Goal: Transaction & Acquisition: Purchase product/service

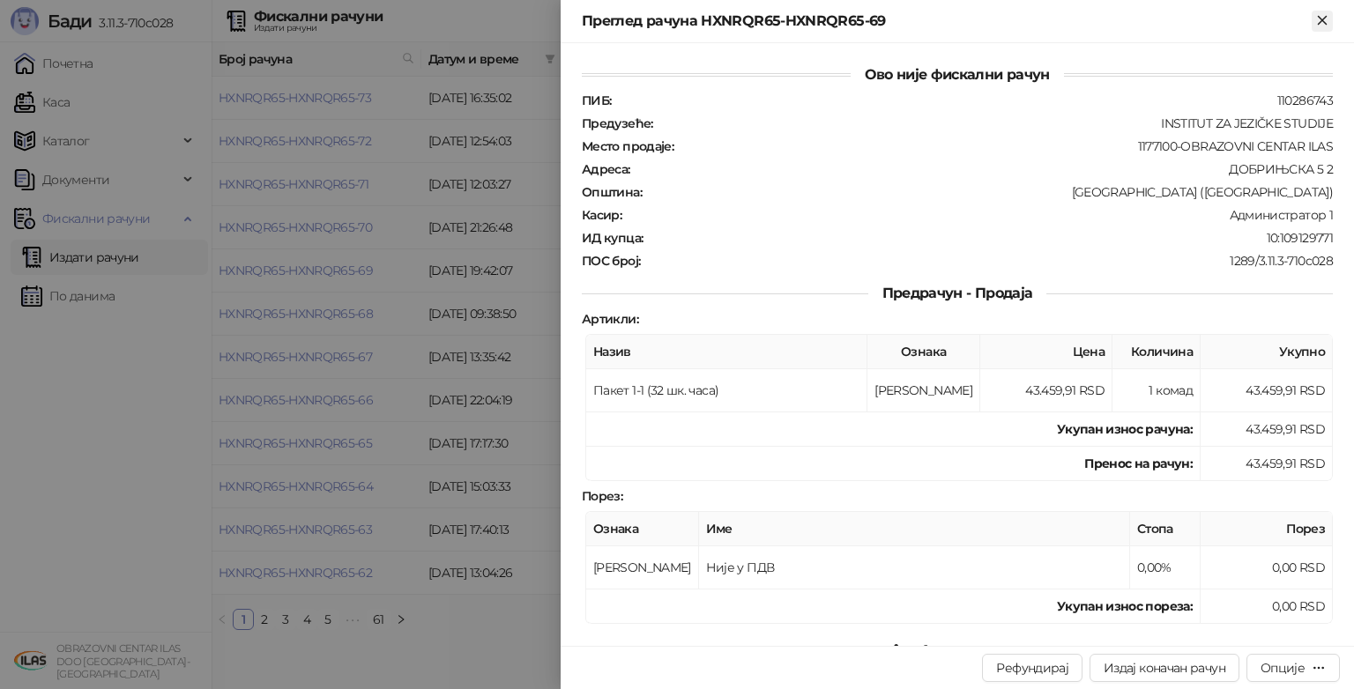
click at [1322, 19] on icon "Close" at bounding box center [1322, 20] width 8 height 8
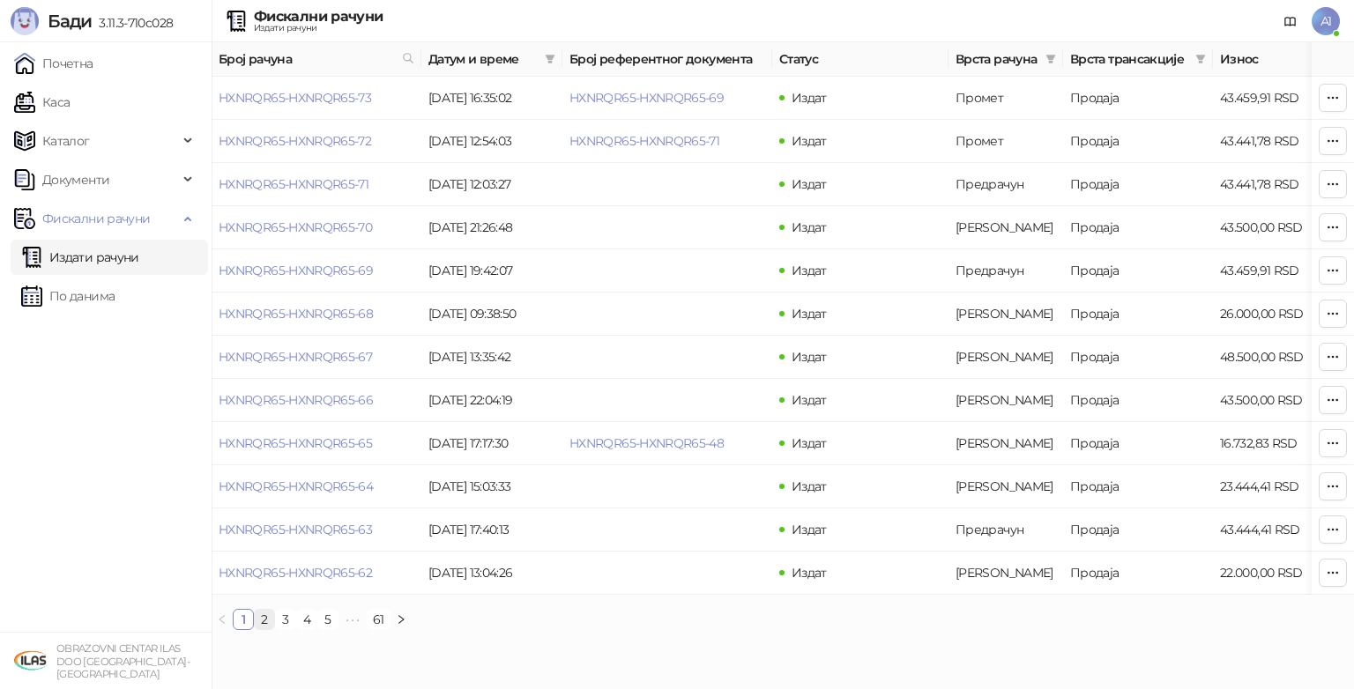
click at [260, 630] on link "2" at bounding box center [264, 619] width 19 height 19
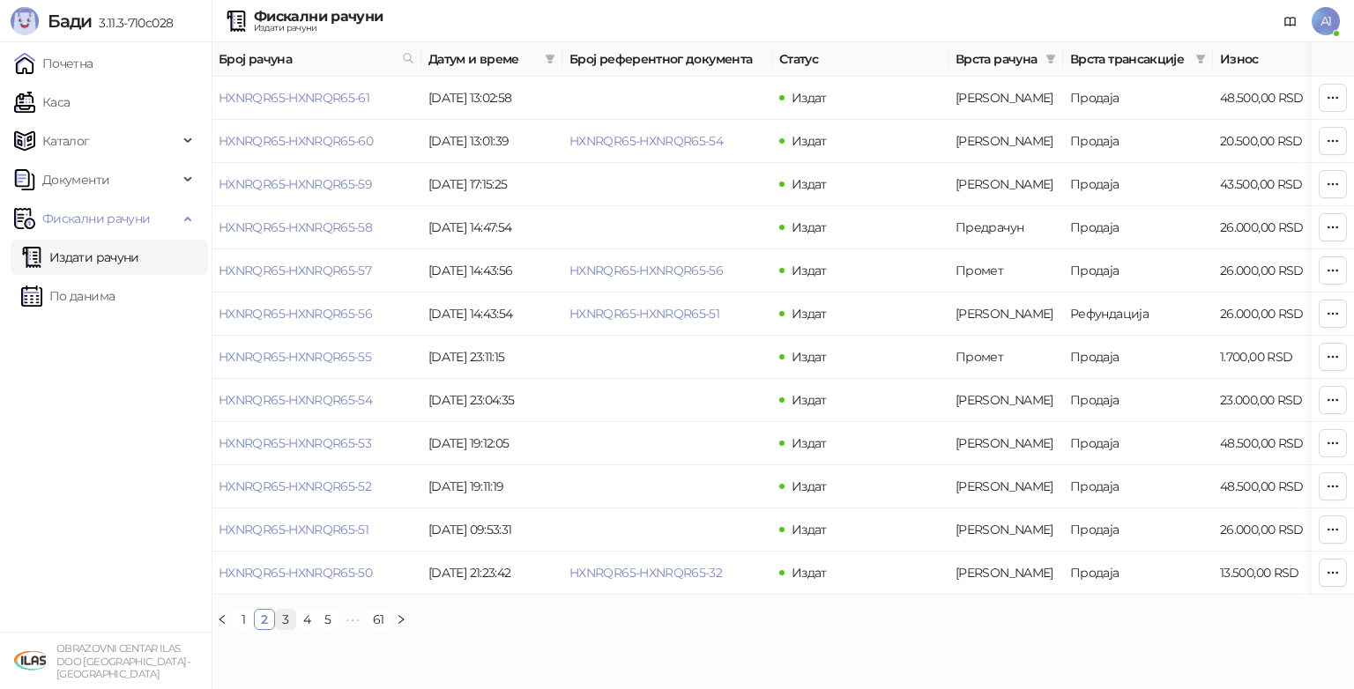
click at [282, 630] on link "3" at bounding box center [285, 619] width 19 height 19
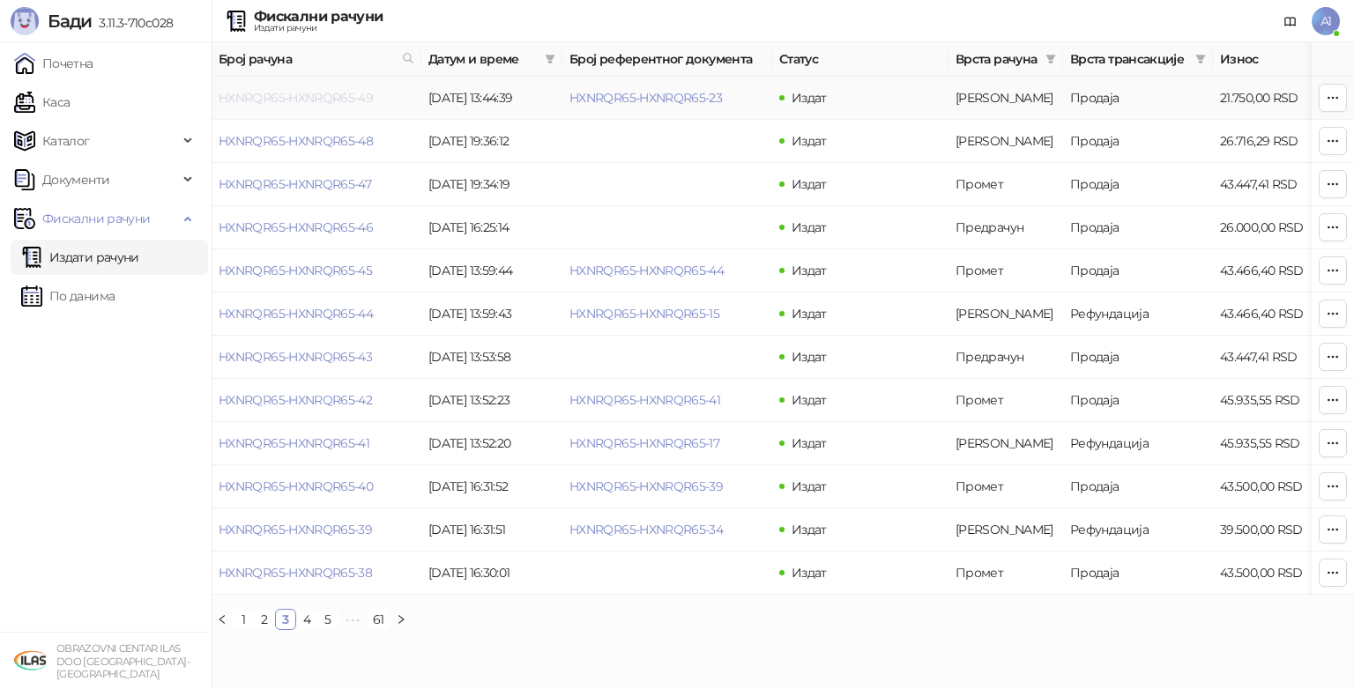
click at [329, 94] on link "HXNRQR65-HXNRQR65-49" at bounding box center [296, 98] width 154 height 16
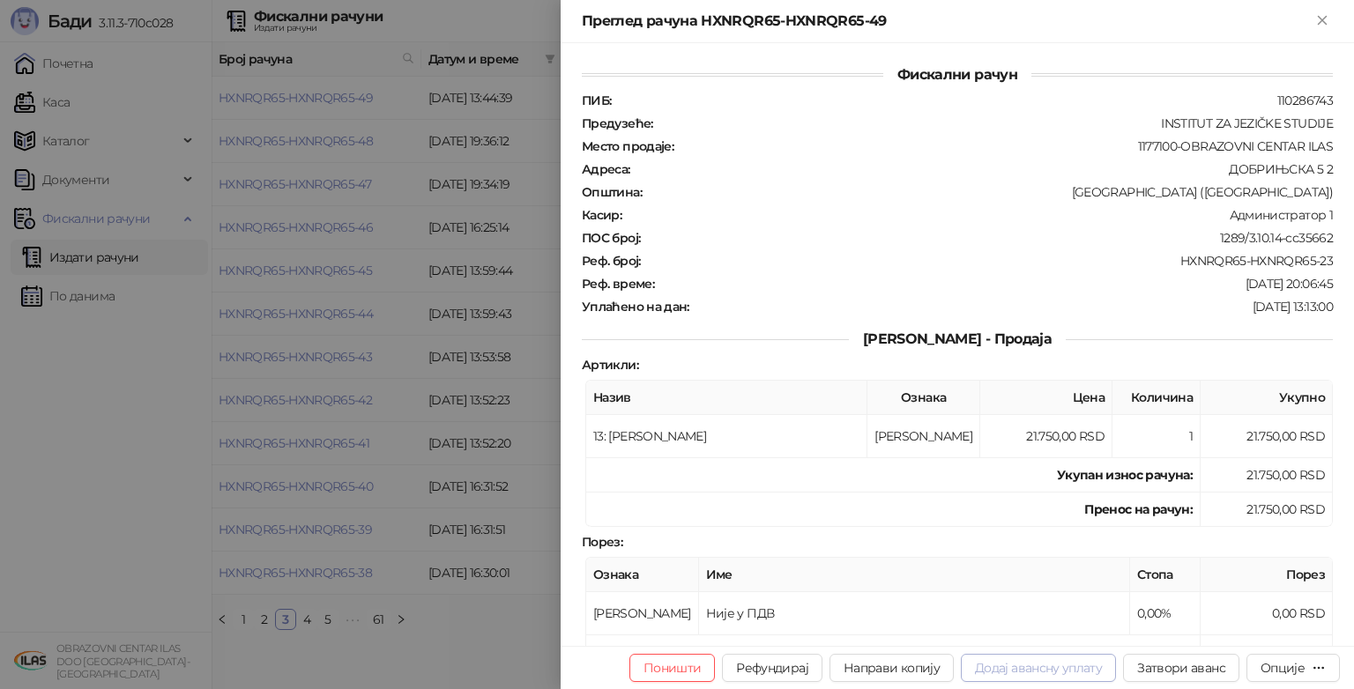
click at [1062, 674] on button "Додај авансну уплату" at bounding box center [1038, 668] width 155 height 28
type input "**********"
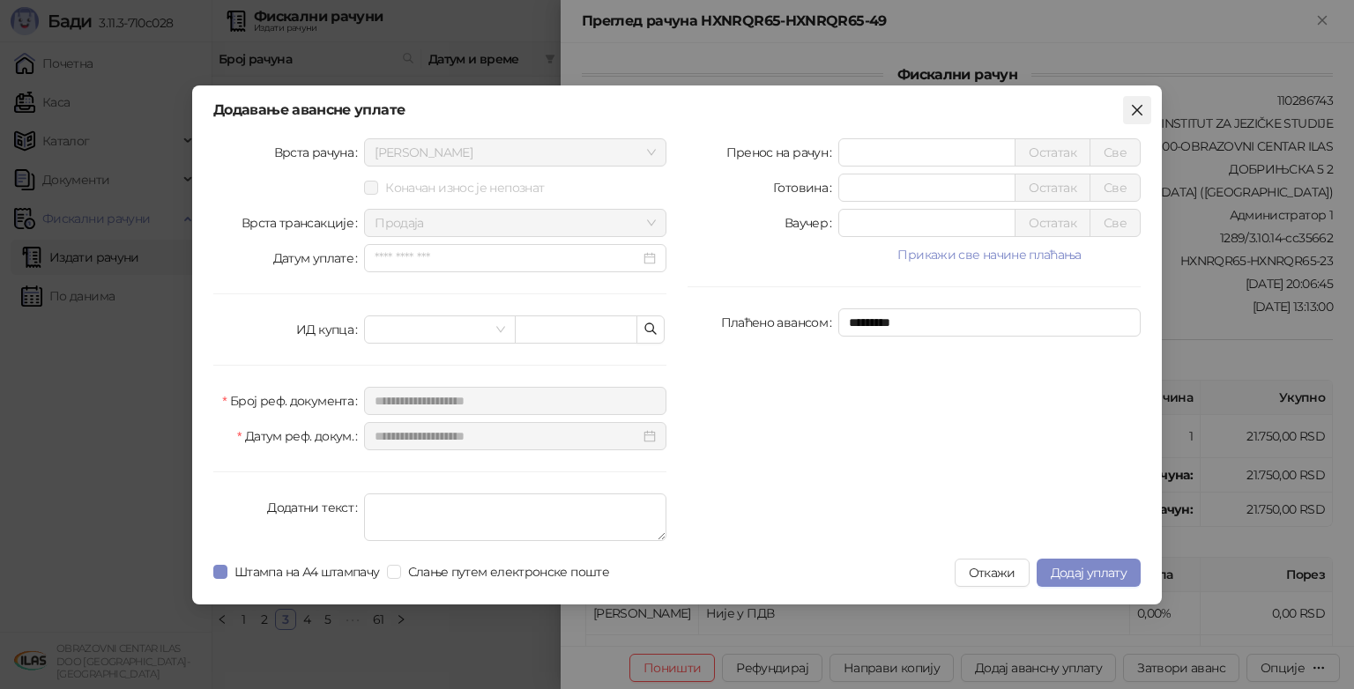
click at [1143, 105] on icon "close" at bounding box center [1137, 110] width 14 height 14
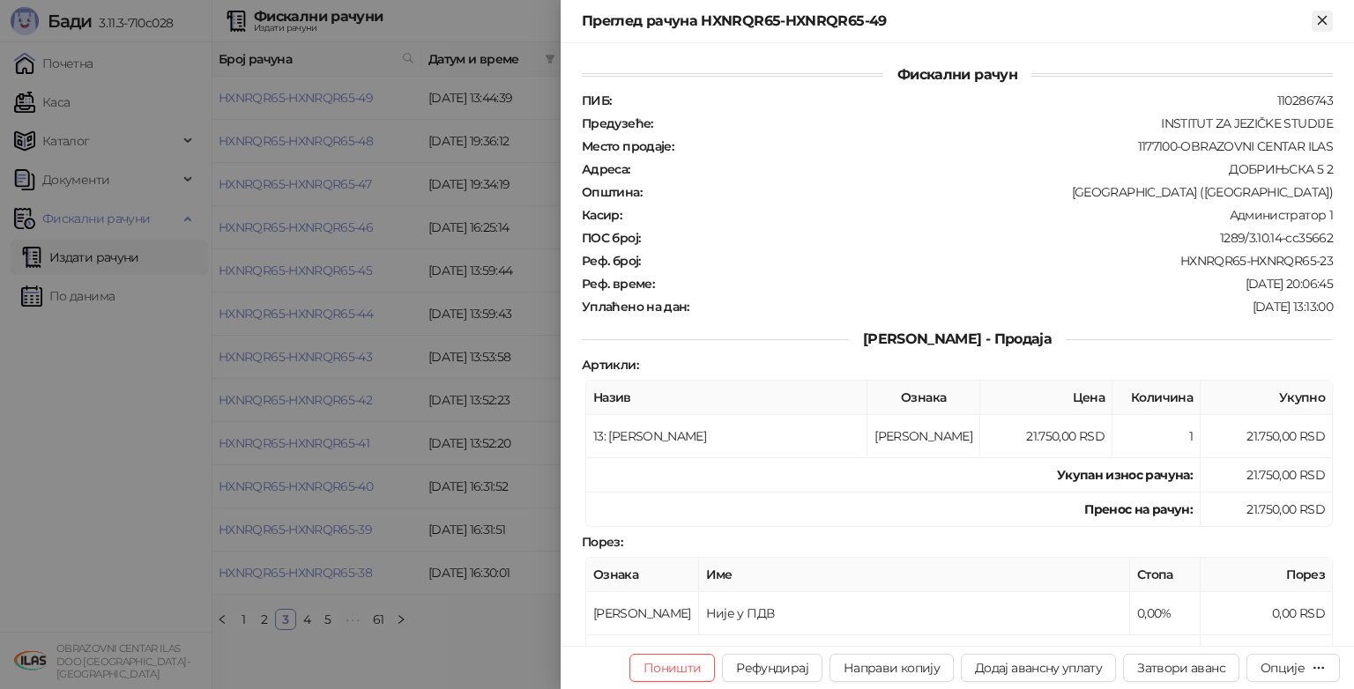
click at [1324, 18] on icon "Close" at bounding box center [1322, 20] width 8 height 8
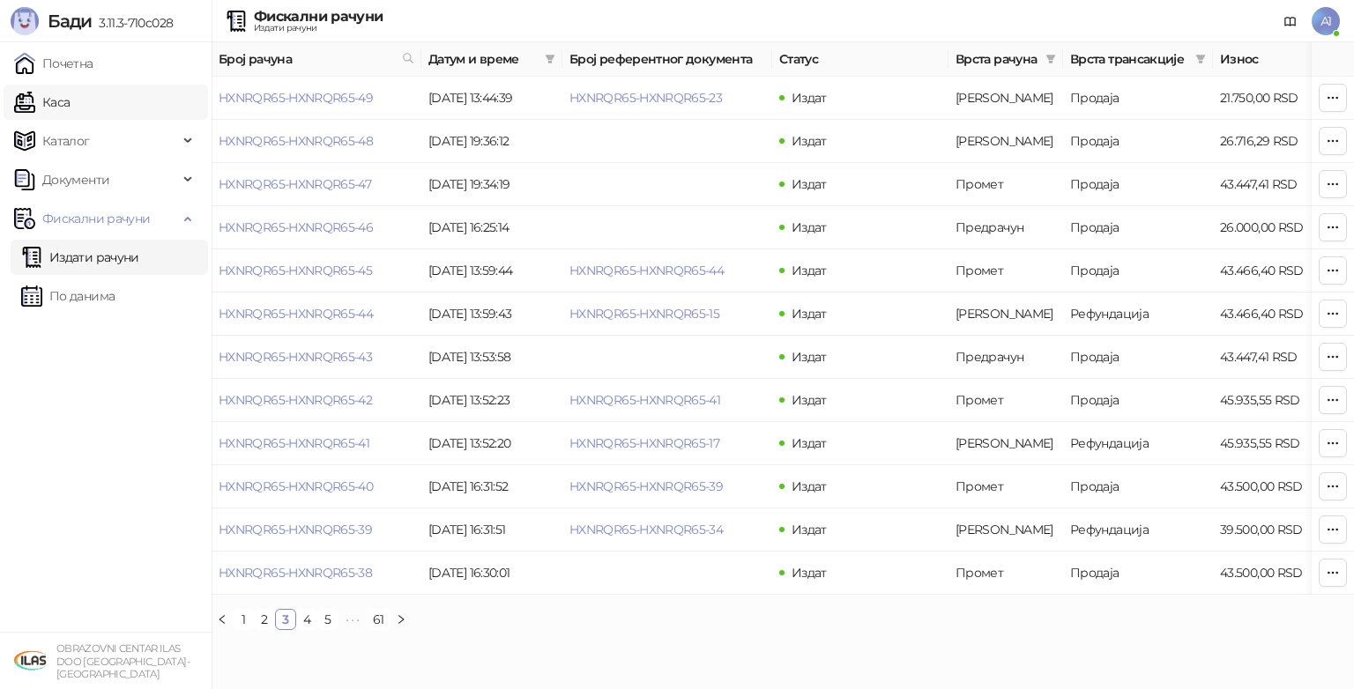
click at [58, 99] on link "Каса" at bounding box center [42, 102] width 56 height 35
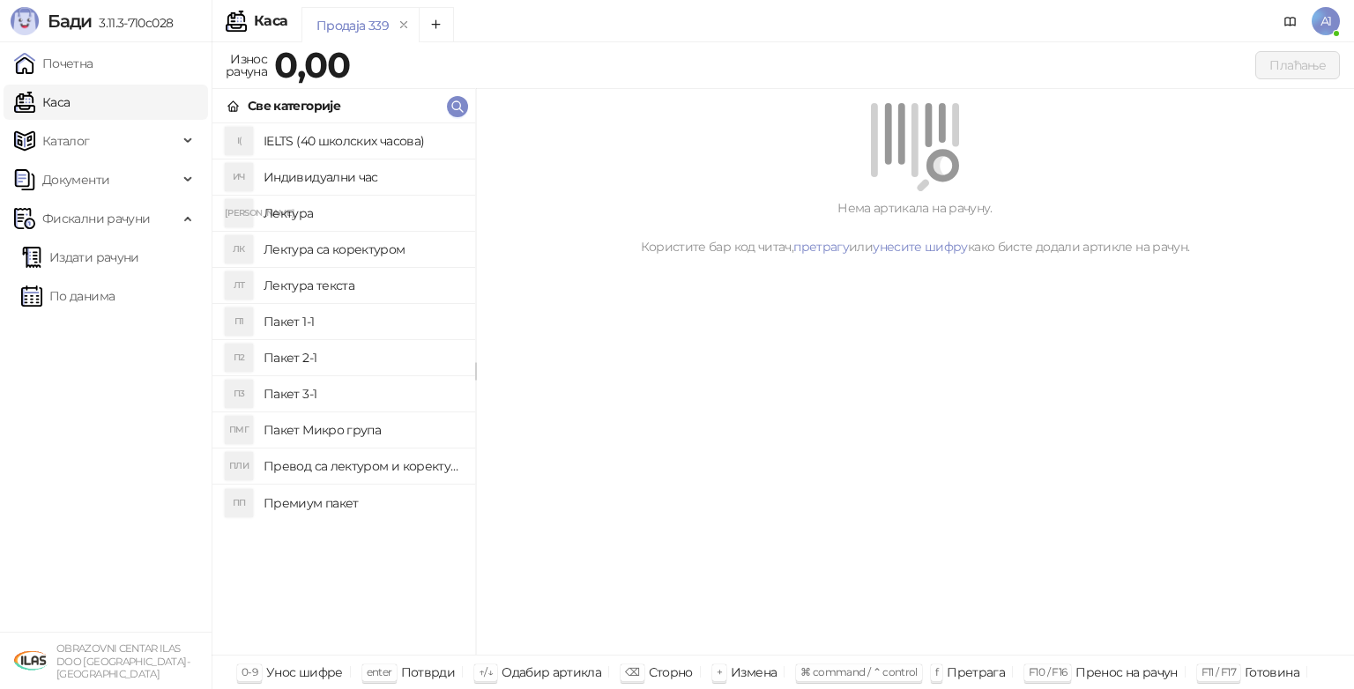
click at [311, 320] on h4 "Пакет 1-1" at bounding box center [363, 322] width 198 height 28
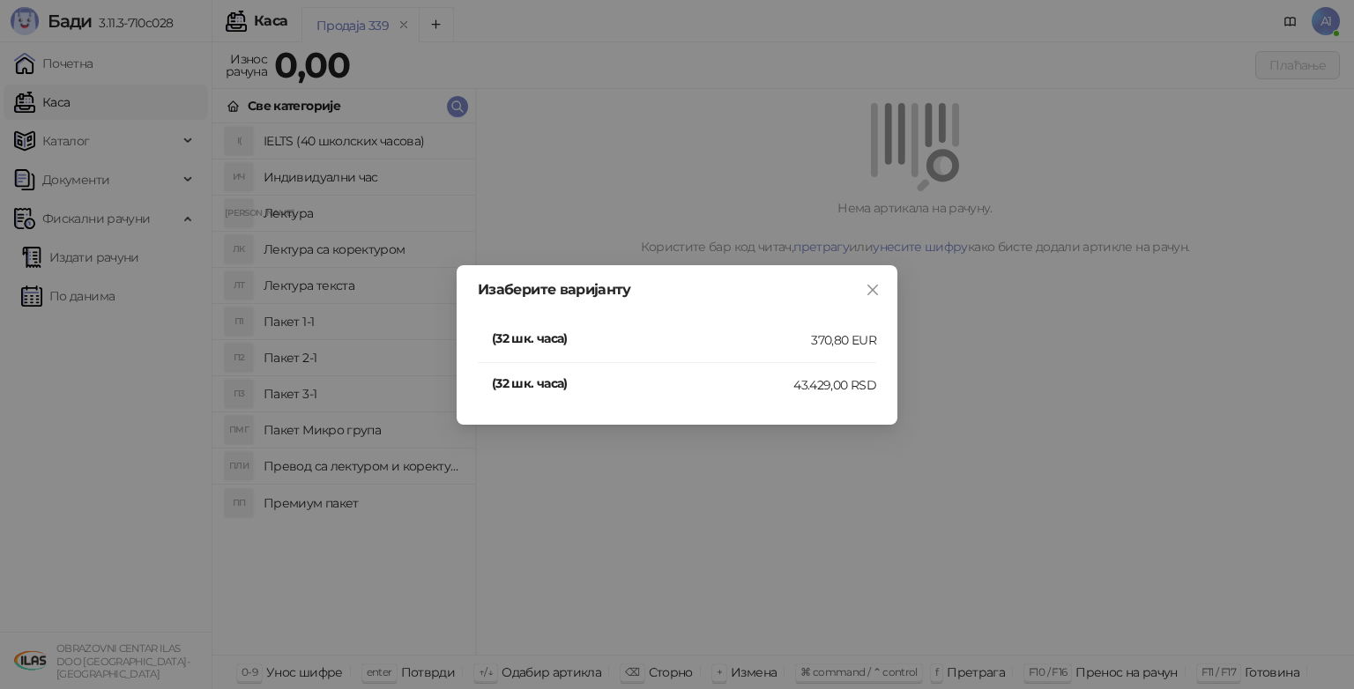
click at [574, 382] on h4 "(32 шк. часа)" at bounding box center [643, 383] width 302 height 19
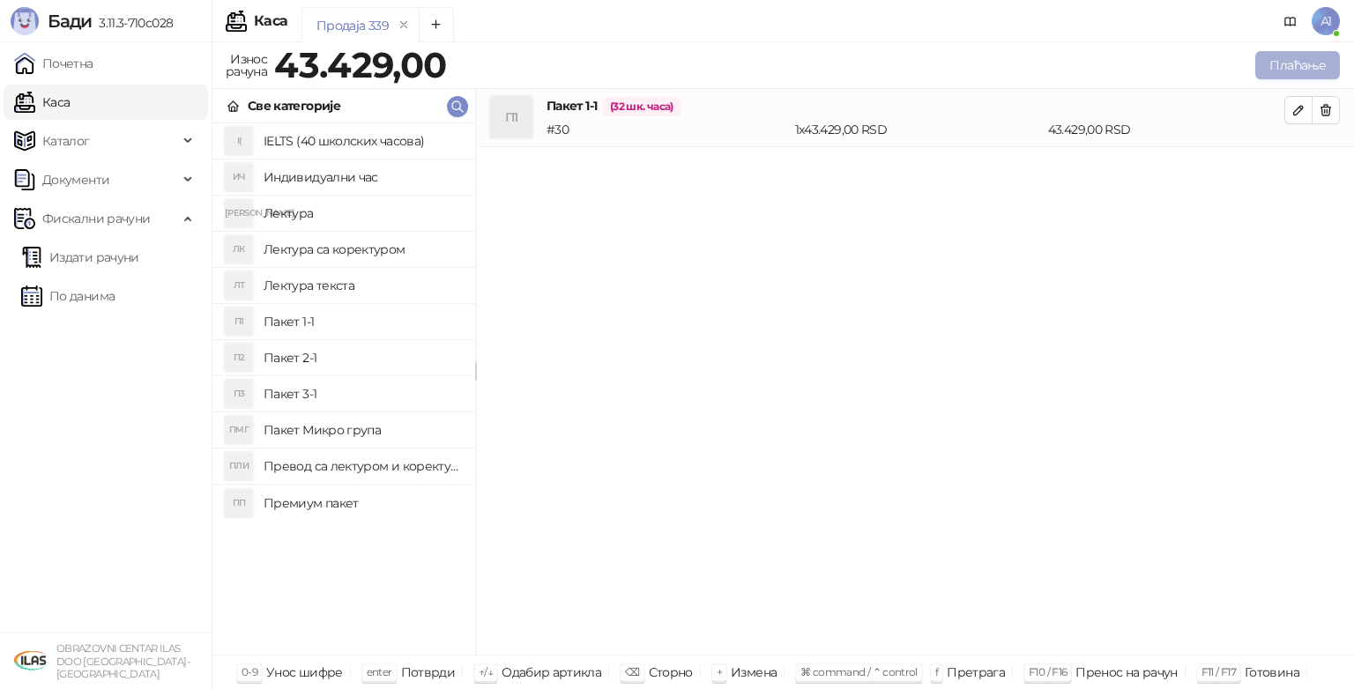
click at [1271, 71] on button "Плаћање" at bounding box center [1298, 65] width 85 height 28
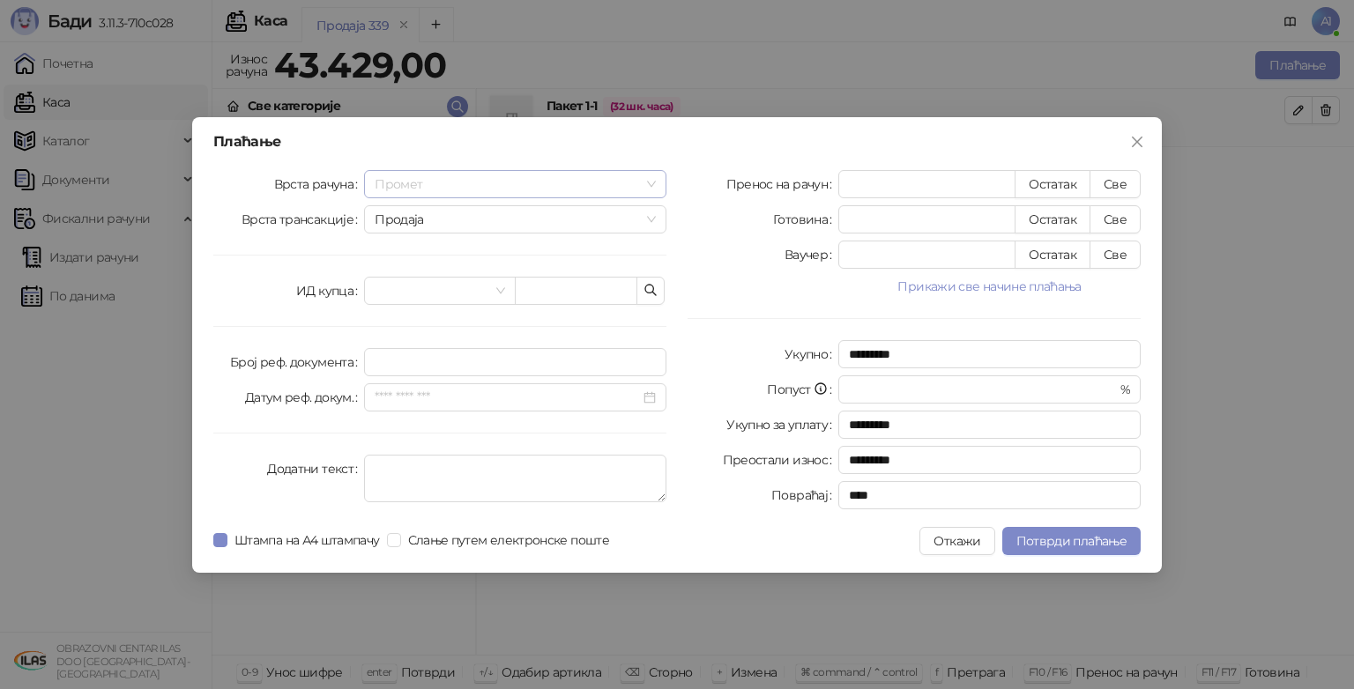
click at [656, 179] on div "Промет" at bounding box center [515, 184] width 302 height 28
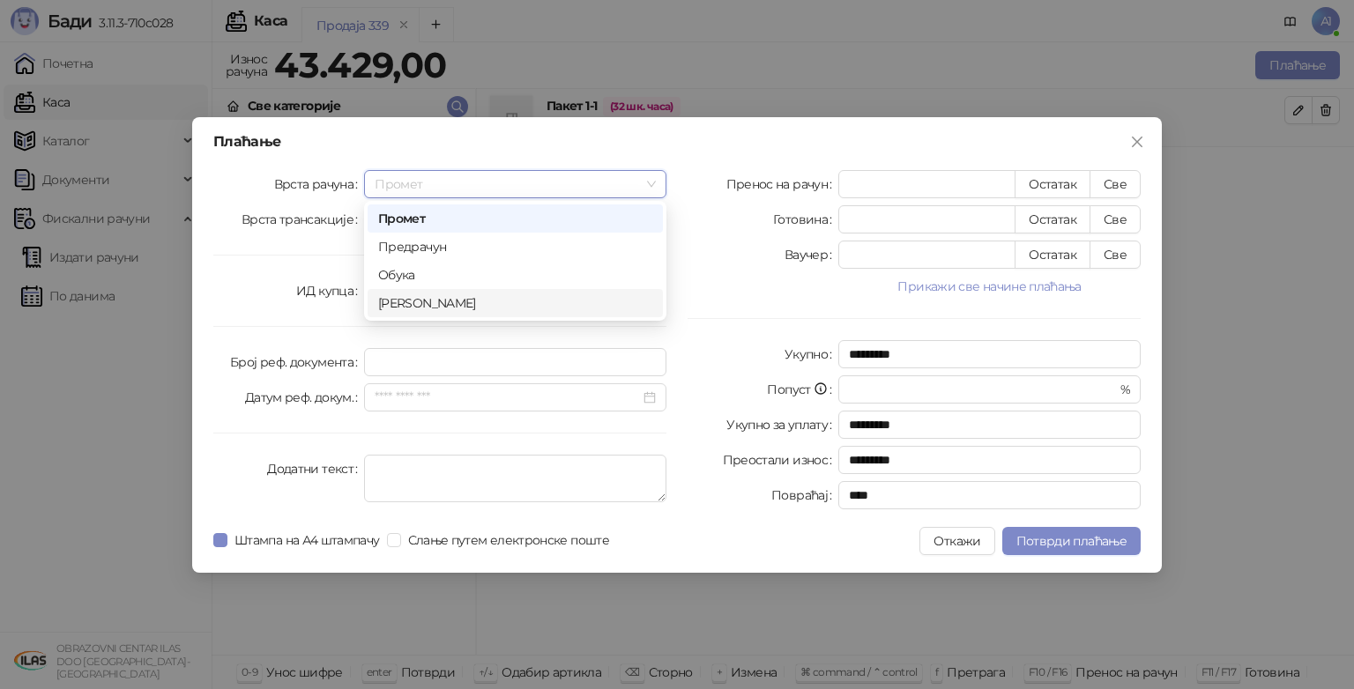
click at [483, 307] on div "[PERSON_NAME]" at bounding box center [515, 303] width 274 height 19
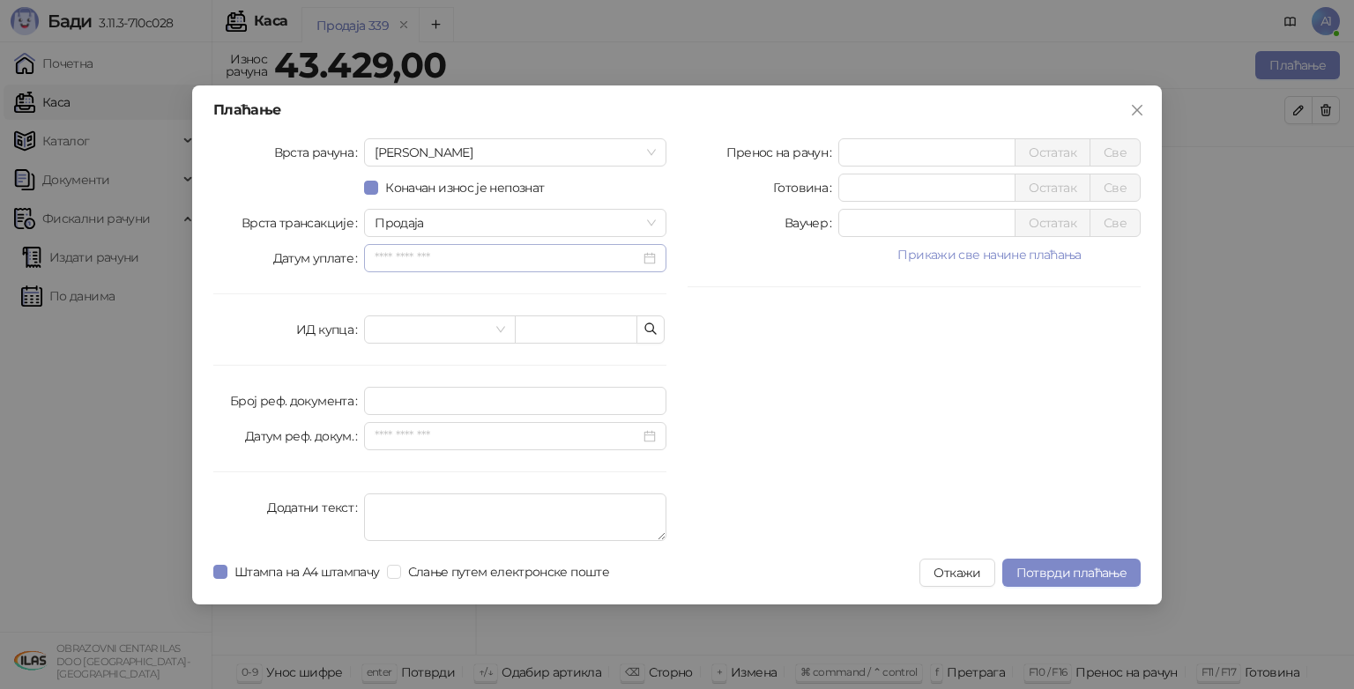
click at [652, 257] on div at bounding box center [515, 258] width 281 height 19
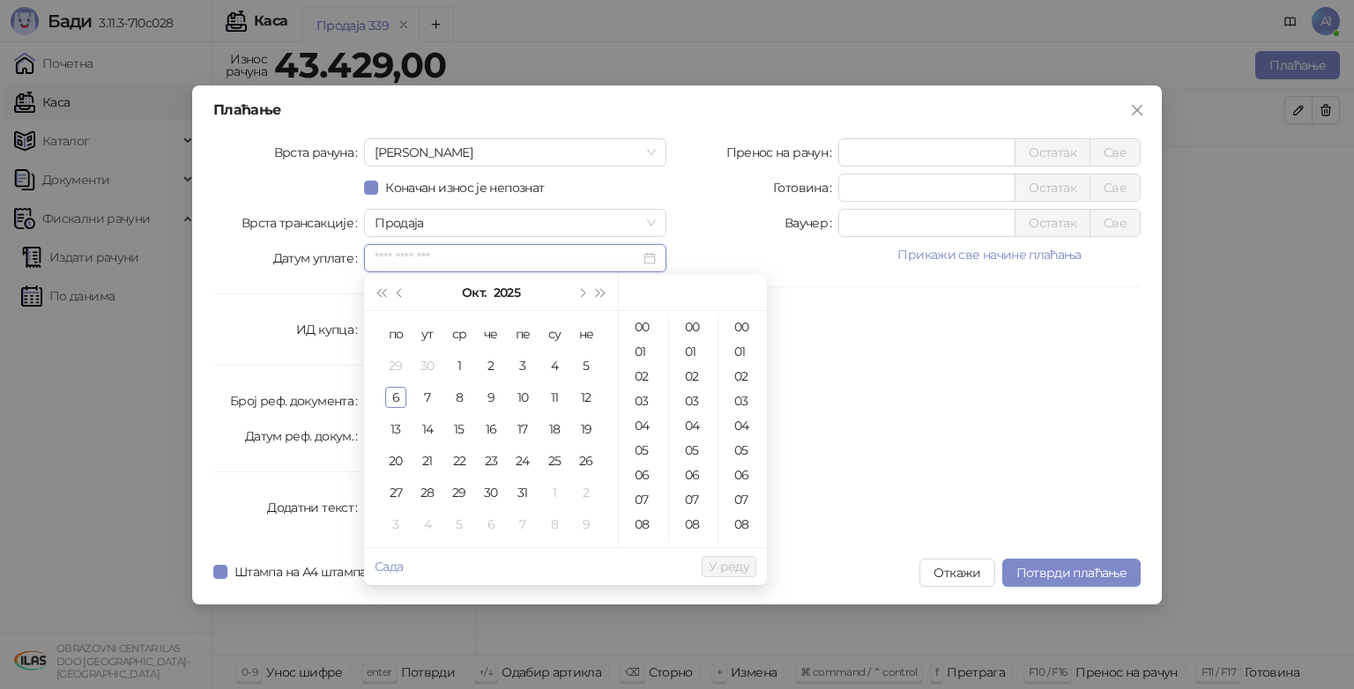
click at [652, 257] on div at bounding box center [515, 258] width 281 height 19
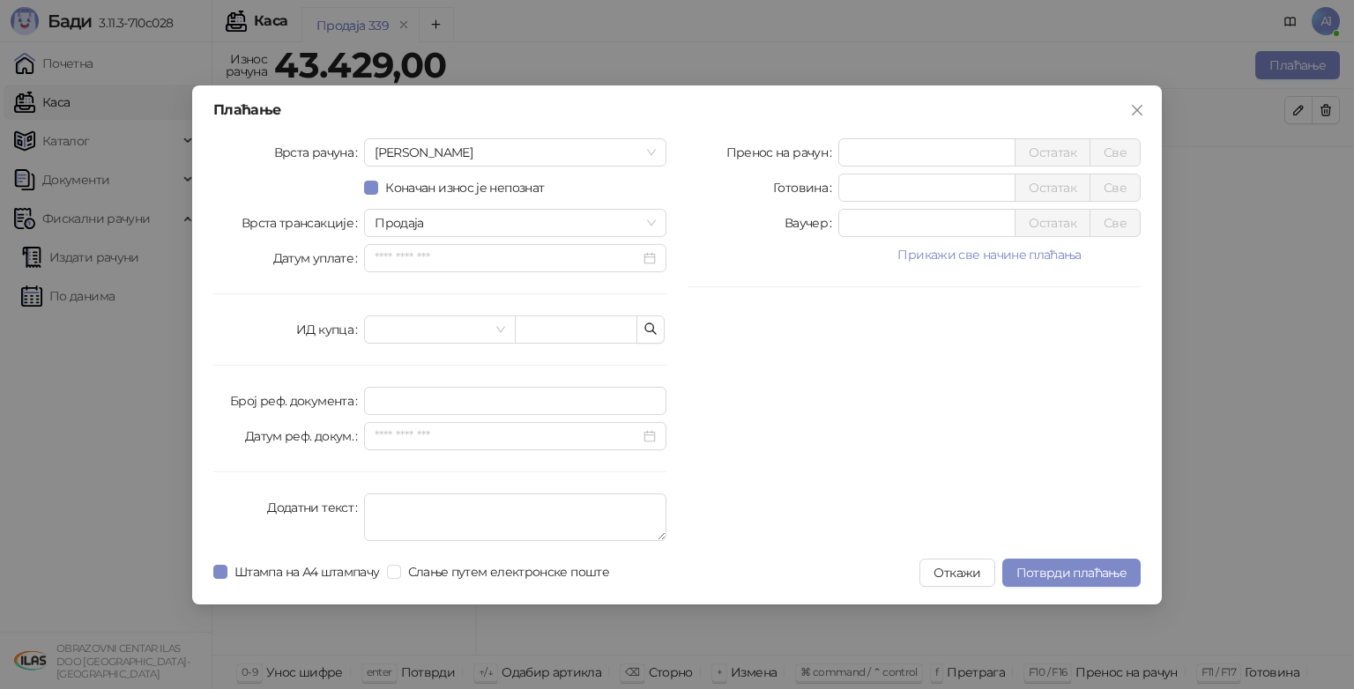
click at [726, 240] on div "Пренос на рачун * Остатак Све Готовина * Остатак Све Ваучер * Остатак Све Прика…" at bounding box center [914, 343] width 474 height 410
click at [900, 159] on input "*" at bounding box center [926, 152] width 175 height 26
type input "*****"
click at [1079, 582] on button "Потврди плаћање" at bounding box center [1071, 573] width 138 height 28
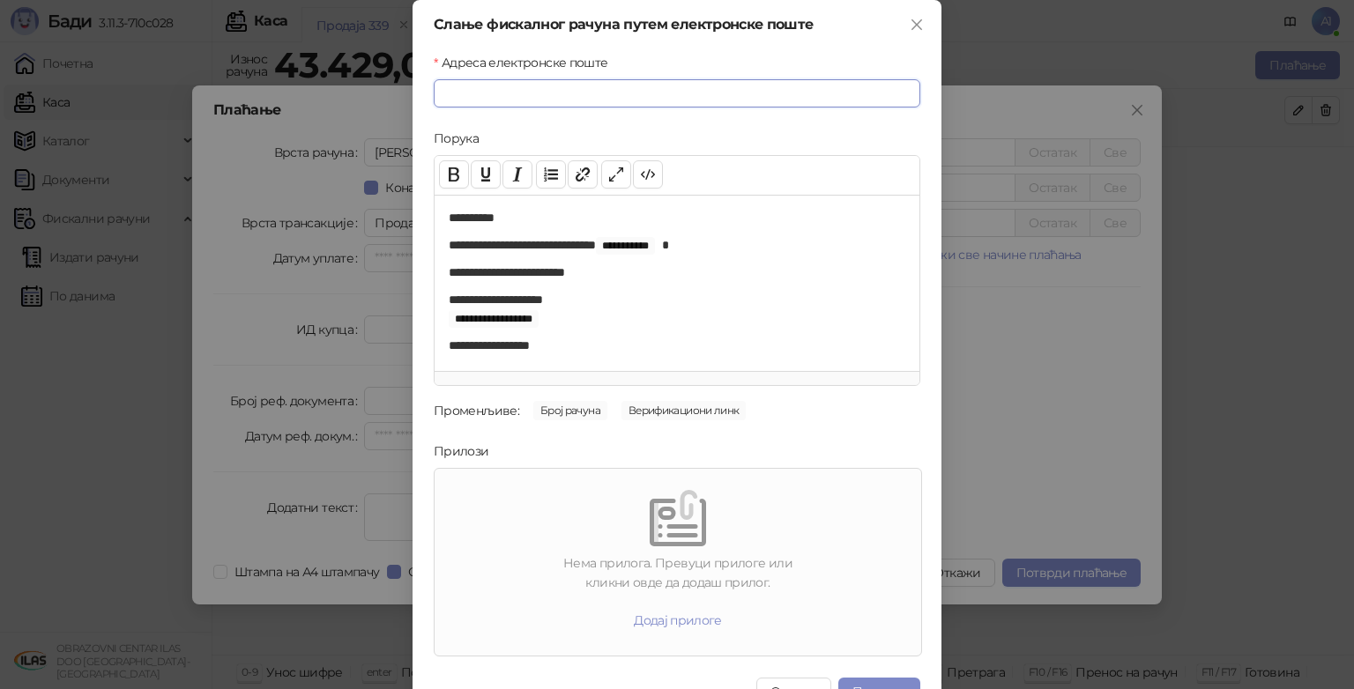
click at [551, 89] on input "Адреса електронске поште" at bounding box center [677, 93] width 487 height 28
paste input "**********"
type input "**********"
click at [862, 681] on button "Пошаљи" at bounding box center [880, 692] width 82 height 28
